Goal: Navigation & Orientation: Understand site structure

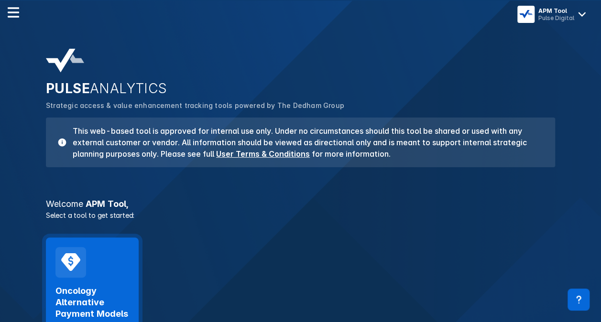
click at [88, 258] on div "Oncology Alternative Payment Models Launch Tool" at bounding box center [92, 296] width 93 height 116
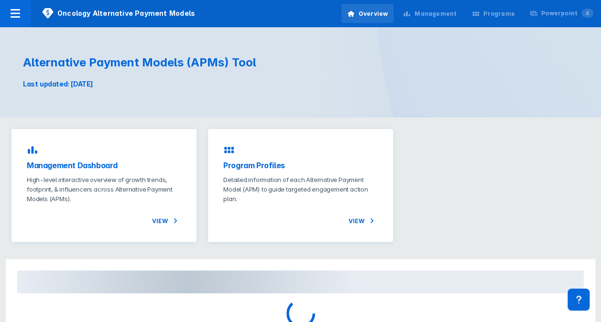
click at [447, 11] on div "Management" at bounding box center [436, 14] width 42 height 9
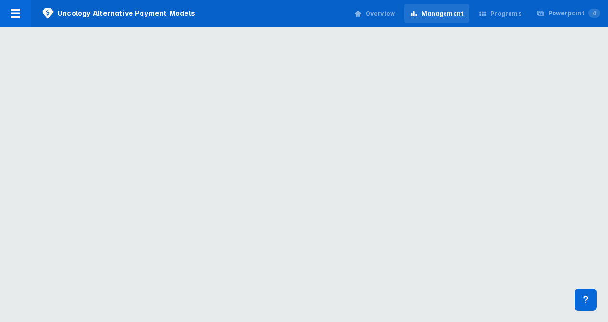
click at [447, 11] on div "Management" at bounding box center [443, 14] width 42 height 9
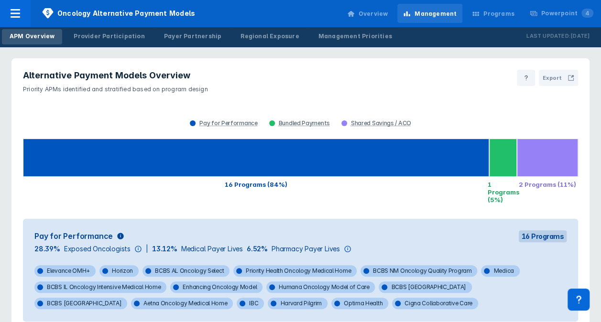
click at [144, 92] on p "Priority APMs identified and stratified based on program design" at bounding box center [115, 87] width 185 height 12
click at [97, 35] on div "Provider Participation" at bounding box center [109, 36] width 71 height 9
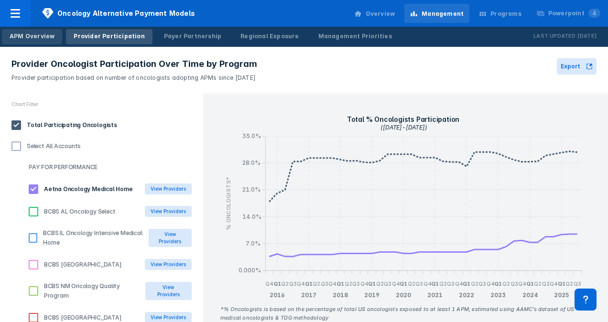
click at [44, 38] on div "APM Overview" at bounding box center [32, 36] width 45 height 9
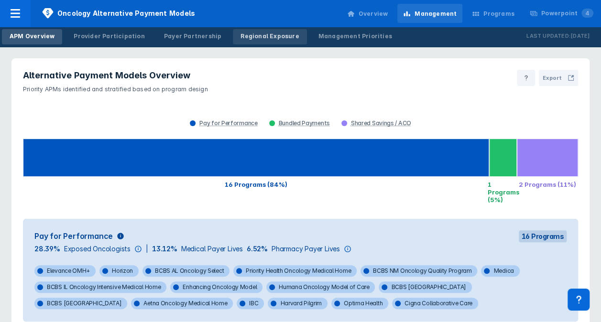
click at [241, 30] on link "Regional Exposure" at bounding box center [270, 36] width 74 height 15
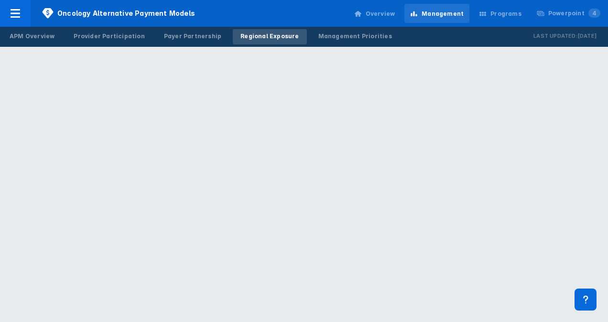
click at [377, 16] on div "Overview" at bounding box center [375, 14] width 53 height 20
